Goal: Task Accomplishment & Management: Manage account settings

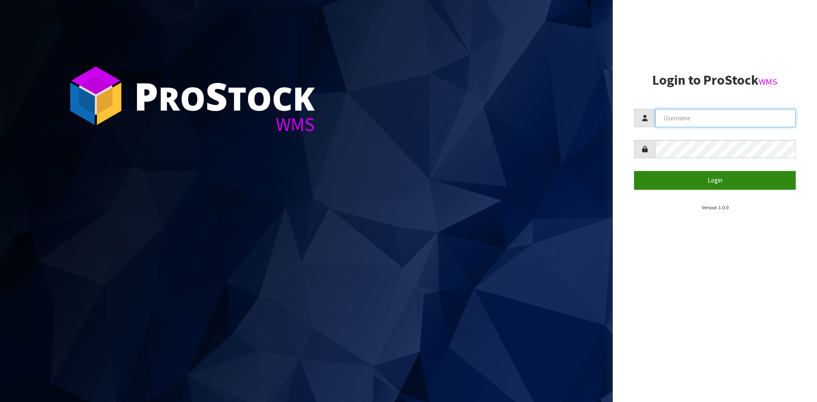
type input "POTTED"
click at [711, 180] on button "Login" at bounding box center [715, 180] width 162 height 18
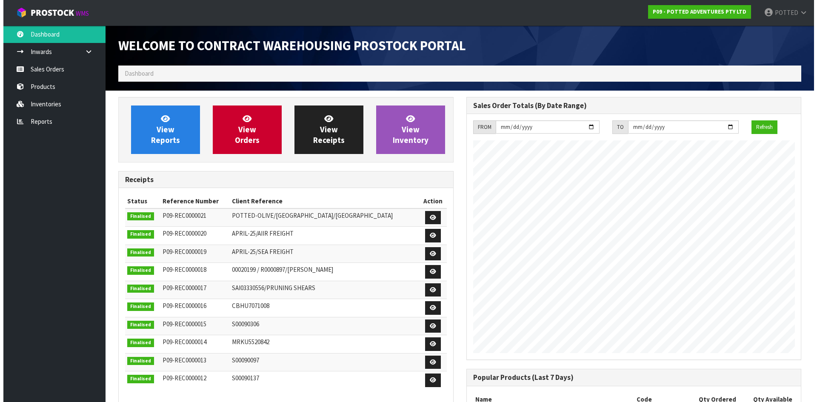
scroll to position [472, 348]
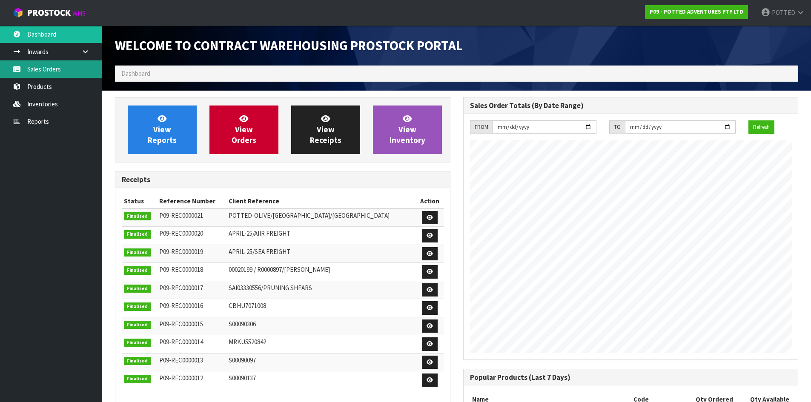
click at [47, 70] on link "Sales Orders" at bounding box center [51, 68] width 102 height 17
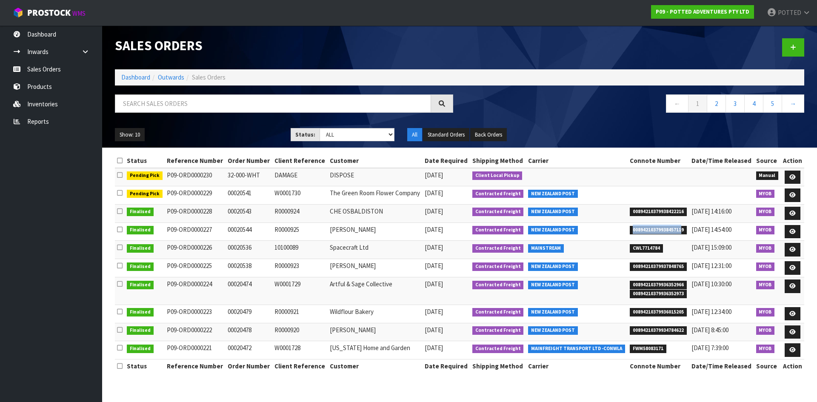
drag, startPoint x: 681, startPoint y: 229, endPoint x: 632, endPoint y: 228, distance: 48.6
click at [632, 228] on span "00894210379938457119" at bounding box center [658, 230] width 57 height 9
click at [793, 229] on icon at bounding box center [793, 232] width 6 height 6
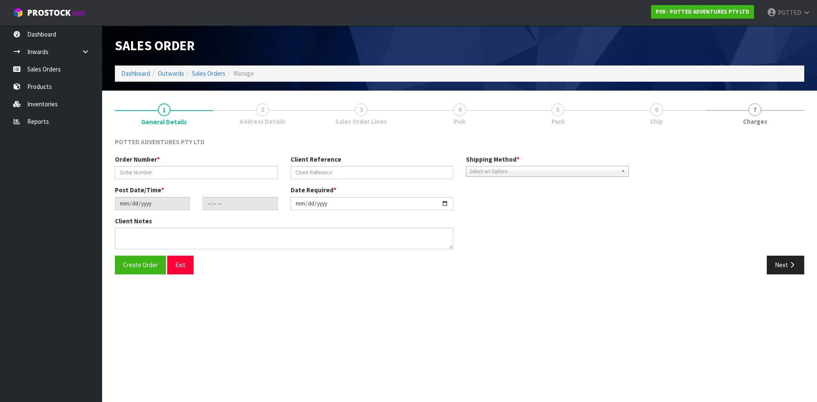
type input "00020544"
type input "R0000925"
type input "[DATE]"
type input "07:00:13.000"
type input "[DATE]"
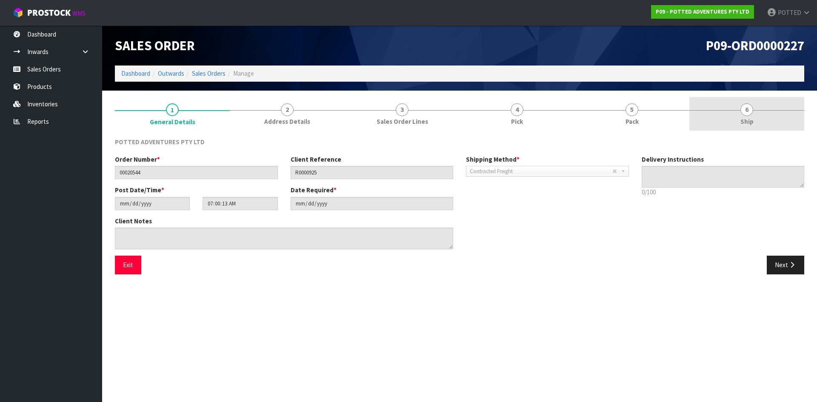
click at [745, 118] on span "Ship" at bounding box center [747, 121] width 13 height 9
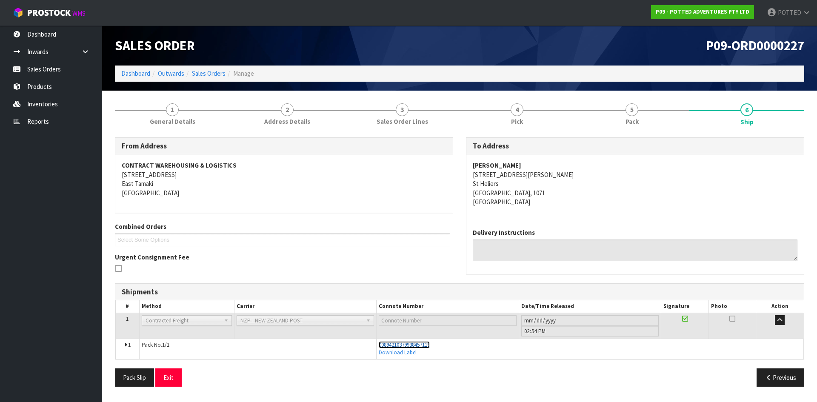
click at [424, 341] on span "00894210379938457119" at bounding box center [404, 344] width 51 height 7
